Goal: Information Seeking & Learning: Learn about a topic

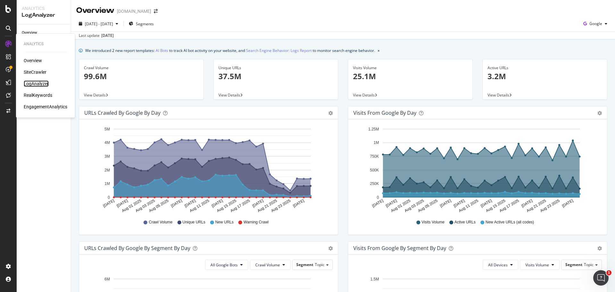
click at [33, 81] on div "LogAnalyzer" at bounding box center [36, 83] width 25 height 6
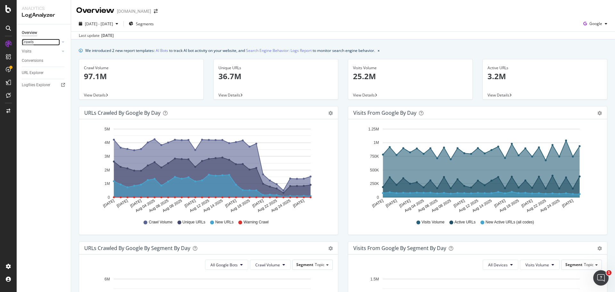
click at [26, 41] on div "Crawls" at bounding box center [28, 42] width 12 height 7
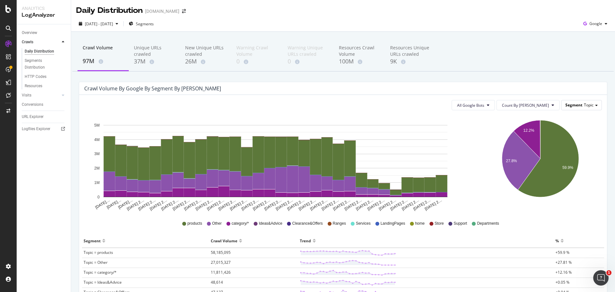
click at [587, 103] on span "Topic" at bounding box center [589, 104] width 10 height 5
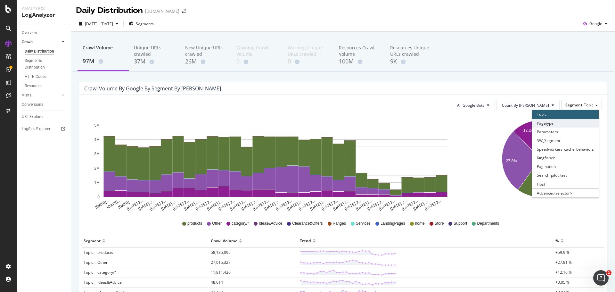
click at [544, 124] on div "Pagetype" at bounding box center [565, 123] width 67 height 9
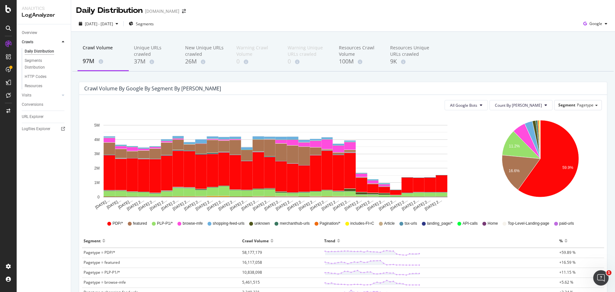
click at [585, 110] on div "All Google Bots Count By Day Segment Pagetype Hold CTRL while clicking to filte…" at bounding box center [343, 262] width 528 height 334
click at [580, 105] on span "Pagetype" at bounding box center [585, 104] width 17 height 5
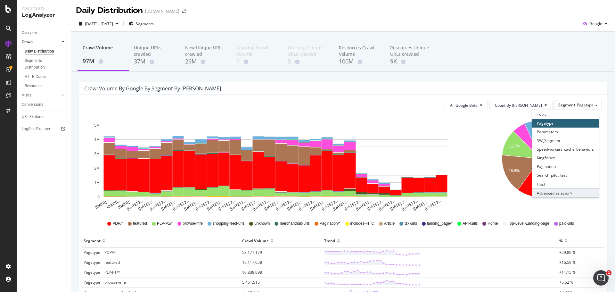
click at [567, 192] on div "Advanced selector >" at bounding box center [565, 192] width 67 height 9
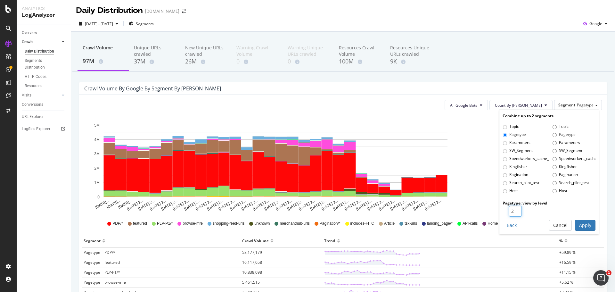
type input "2"
click at [513, 211] on input "2" at bounding box center [515, 211] width 13 height 11
click at [588, 224] on button "Apply" at bounding box center [585, 225] width 20 height 11
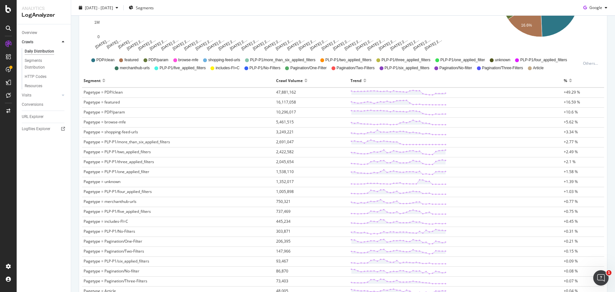
scroll to position [32, 0]
